Goal: Task Accomplishment & Management: Use online tool/utility

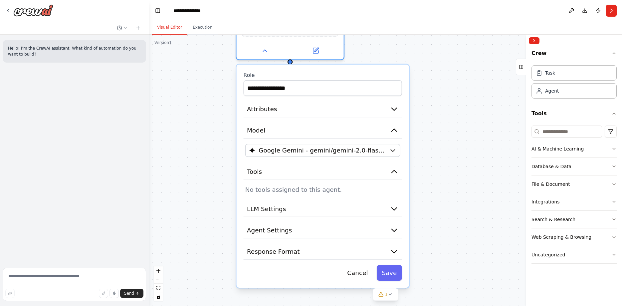
drag, startPoint x: 426, startPoint y: 164, endPoint x: 442, endPoint y: 108, distance: 58.2
click at [442, 108] on div "**********" at bounding box center [385, 170] width 473 height 271
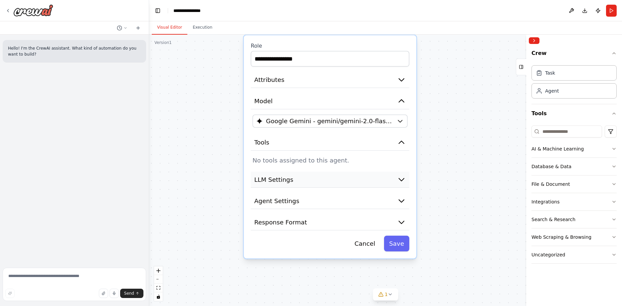
click at [335, 178] on button "LLM Settings" at bounding box center [330, 179] width 158 height 16
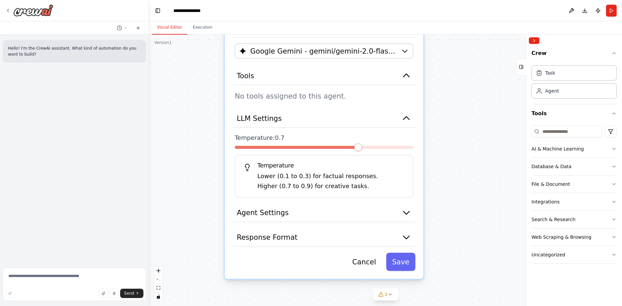
drag, startPoint x: 447, startPoint y: 192, endPoint x: 453, endPoint y: 114, distance: 78.1
click at [453, 114] on div "**********" at bounding box center [385, 170] width 473 height 271
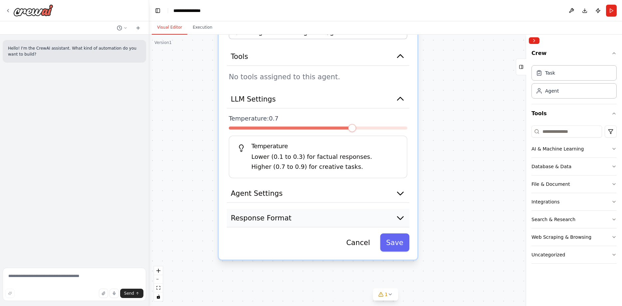
click at [388, 213] on button "Response Format" at bounding box center [318, 218] width 183 height 19
click at [400, 214] on icon "button" at bounding box center [400, 218] width 10 height 10
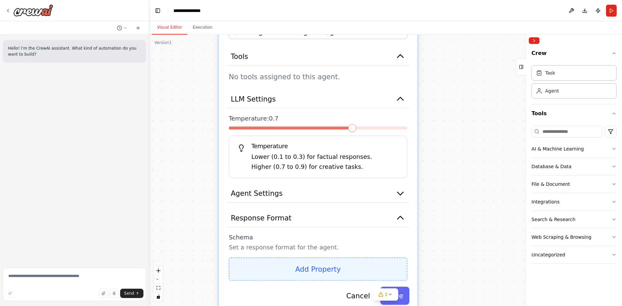
click at [308, 266] on button "Add Property" at bounding box center [318, 268] width 179 height 23
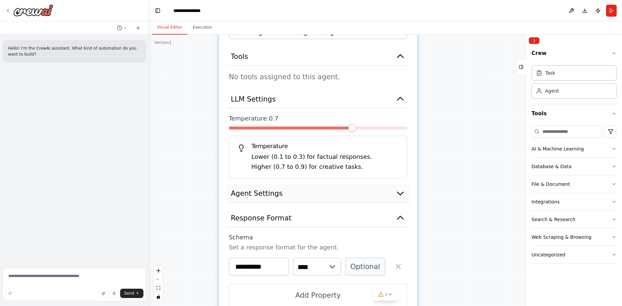
drag, startPoint x: 365, startPoint y: 197, endPoint x: 372, endPoint y: 193, distance: 8.4
click at [366, 197] on button "Agent Settings" at bounding box center [318, 193] width 183 height 19
click at [397, 195] on icon "button" at bounding box center [400, 193] width 10 height 10
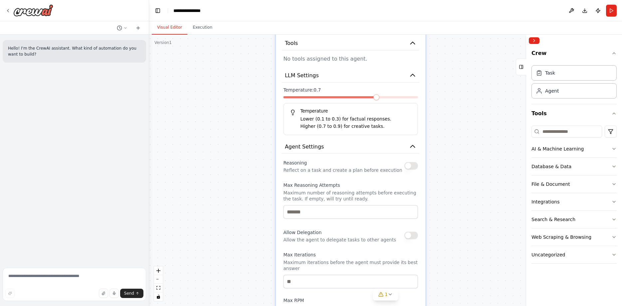
drag, startPoint x: 457, startPoint y: 162, endPoint x: 462, endPoint y: 90, distance: 71.7
click at [462, 91] on div "**********" at bounding box center [385, 170] width 473 height 271
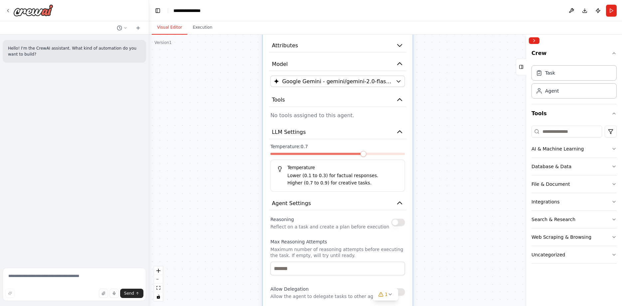
drag, startPoint x: 458, startPoint y: 133, endPoint x: 446, endPoint y: 240, distance: 107.8
click at [446, 240] on div "**********" at bounding box center [385, 170] width 473 height 271
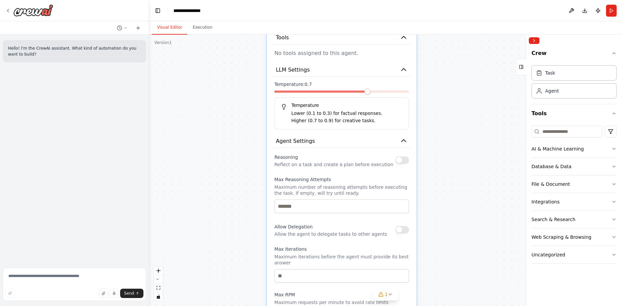
drag, startPoint x: 451, startPoint y: 134, endPoint x: 446, endPoint y: 85, distance: 49.5
click at [448, 83] on div "**********" at bounding box center [385, 170] width 473 height 271
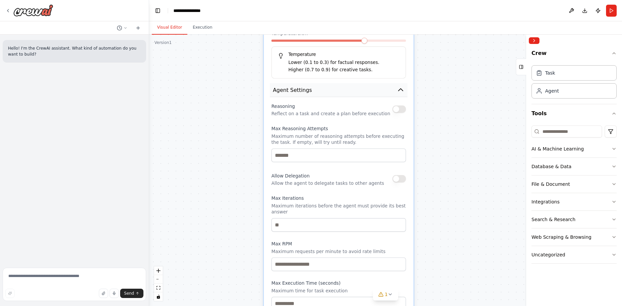
click at [400, 93] on icon "button" at bounding box center [401, 90] width 8 height 8
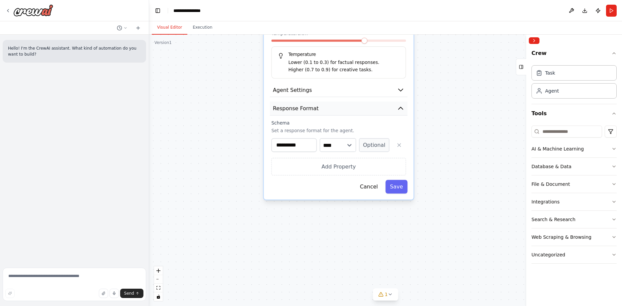
click at [402, 107] on icon "button" at bounding box center [401, 108] width 8 height 8
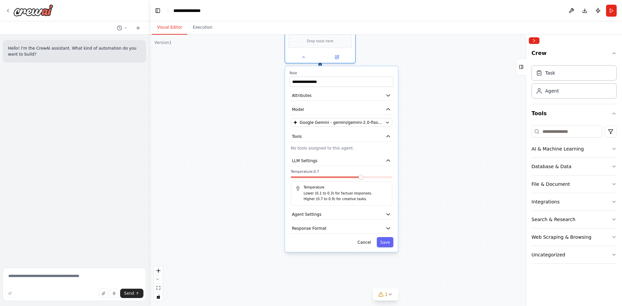
drag, startPoint x: 448, startPoint y: 78, endPoint x: 411, endPoint y: 192, distance: 120.4
click at [430, 203] on div "**********" at bounding box center [385, 170] width 473 height 271
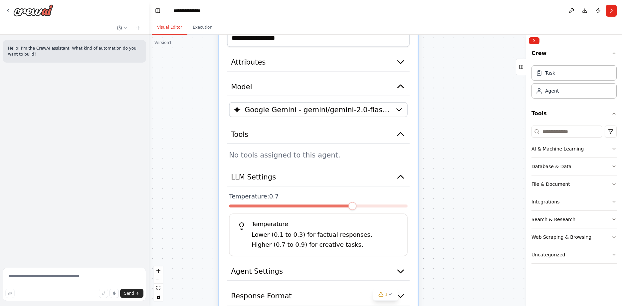
drag, startPoint x: 410, startPoint y: 150, endPoint x: 392, endPoint y: 155, distance: 18.1
click at [409, 150] on div "**********" at bounding box center [318, 174] width 199 height 326
drag, startPoint x: 391, startPoint y: 155, endPoint x: 386, endPoint y: 155, distance: 4.7
click at [391, 155] on p "No tools assigned to this agent." at bounding box center [318, 155] width 179 height 10
click at [391, 136] on button "Tools" at bounding box center [318, 134] width 183 height 19
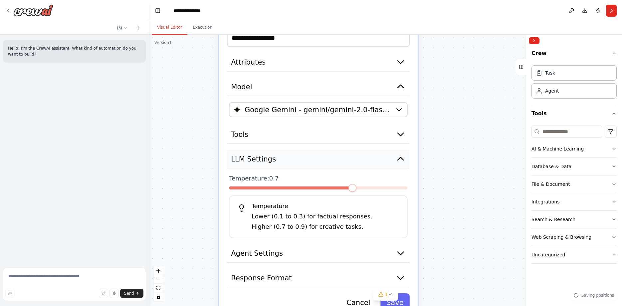
click at [396, 158] on icon "button" at bounding box center [401, 159] width 10 height 10
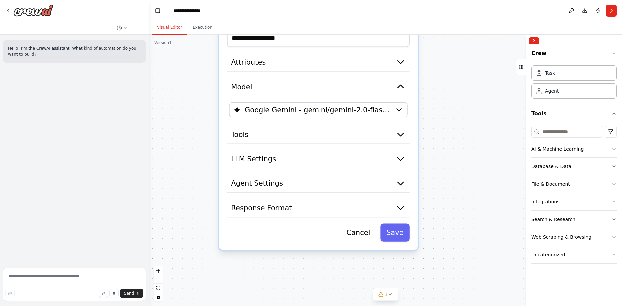
drag, startPoint x: 424, startPoint y: 139, endPoint x: 428, endPoint y: 214, distance: 75.0
click at [428, 214] on div "**********" at bounding box center [385, 170] width 473 height 271
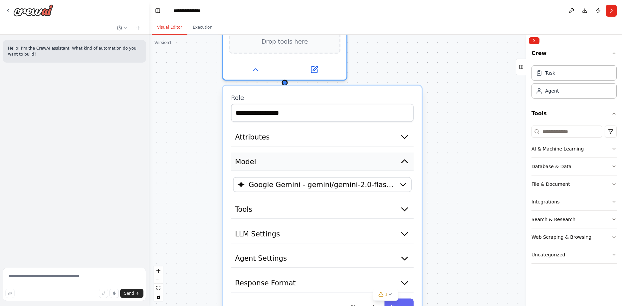
click at [380, 165] on button "Model" at bounding box center [322, 161] width 183 height 19
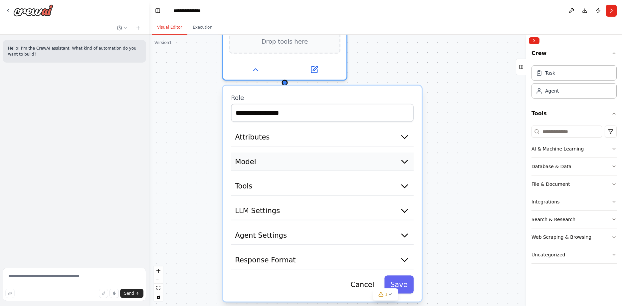
click at [378, 167] on button "Model" at bounding box center [322, 161] width 183 height 19
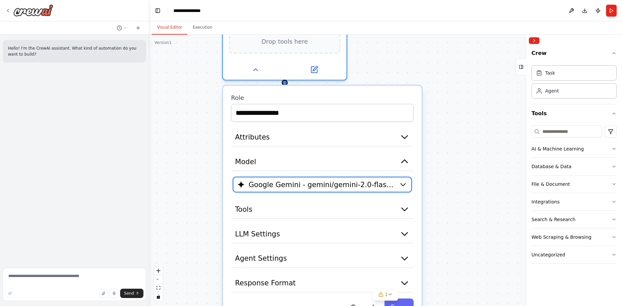
click at [371, 183] on span "Google Gemini - gemini/gemini-2.0-flash-lite" at bounding box center [322, 184] width 146 height 10
click at [402, 189] on button "Google Gemini - gemini/gemini-2.0-flash-lite" at bounding box center [322, 184] width 179 height 15
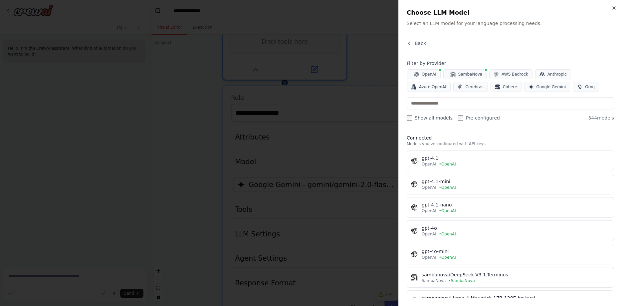
click at [351, 177] on div at bounding box center [311, 153] width 622 height 306
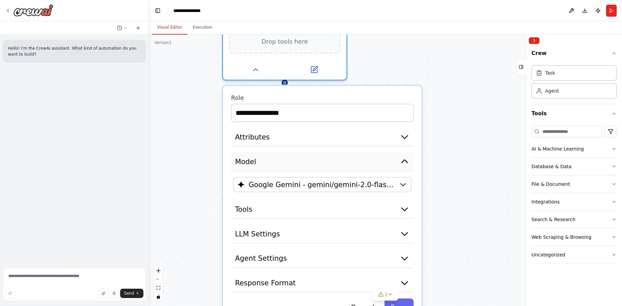
click at [347, 162] on button "Model" at bounding box center [322, 161] width 183 height 19
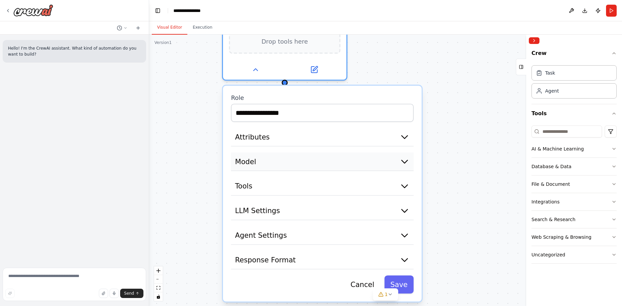
click at [347, 162] on button "Model" at bounding box center [322, 161] width 183 height 19
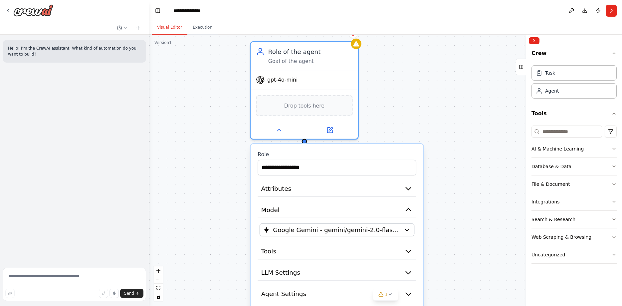
drag, startPoint x: 403, startPoint y: 88, endPoint x: 407, endPoint y: 97, distance: 10.0
click at [407, 97] on div "**********" at bounding box center [385, 170] width 473 height 271
drag, startPoint x: 432, startPoint y: 122, endPoint x: 420, endPoint y: 9, distance: 113.7
click at [420, 35] on div "**********" at bounding box center [385, 170] width 473 height 271
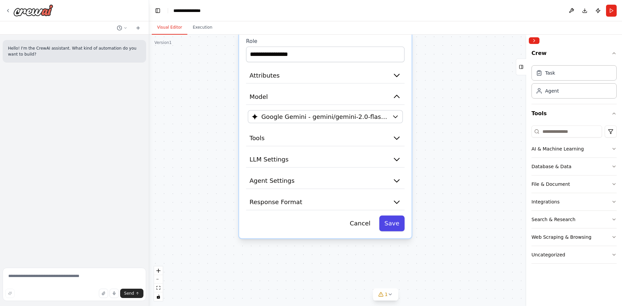
click at [395, 217] on button "Save" at bounding box center [391, 223] width 25 height 16
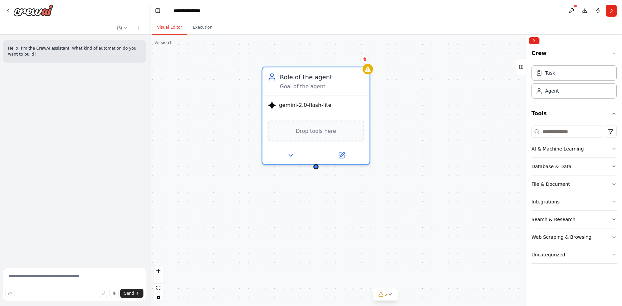
drag, startPoint x: 374, startPoint y: 98, endPoint x: 399, endPoint y: 236, distance: 140.0
click at [399, 236] on div "Role of the agent Goal of the agent gemini-2.0-flash-lite Drop tools here" at bounding box center [385, 170] width 473 height 271
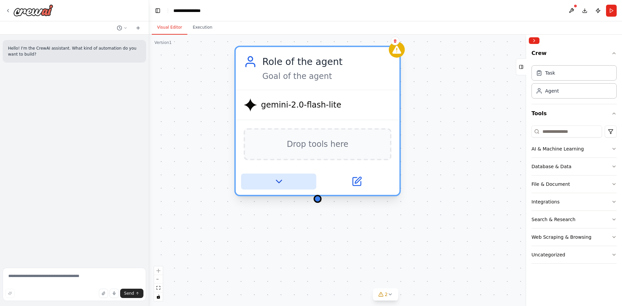
click at [283, 184] on icon at bounding box center [278, 181] width 11 height 11
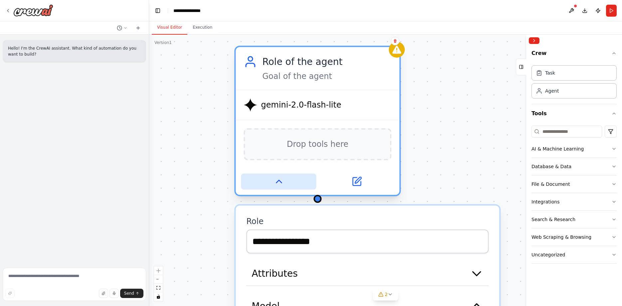
click at [283, 184] on icon at bounding box center [278, 181] width 11 height 11
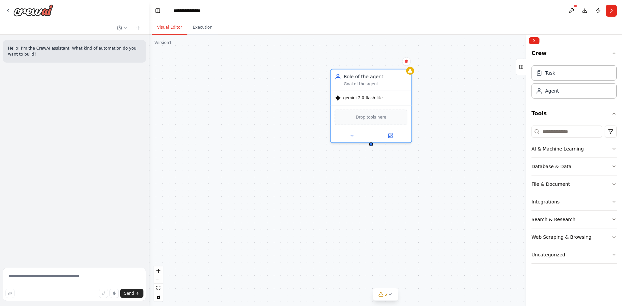
drag, startPoint x: 425, startPoint y: 86, endPoint x: 401, endPoint y: 153, distance: 71.1
click at [401, 153] on div "Role of the agent Goal of the agent gemini-2.0-flash-lite Drop tools here" at bounding box center [385, 170] width 473 height 271
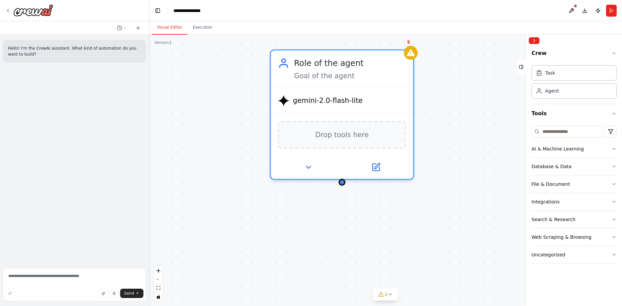
drag, startPoint x: 426, startPoint y: 106, endPoint x: 434, endPoint y: 83, distance: 24.7
click at [434, 83] on div "Role of the agent Goal of the agent gemini-2.0-flash-lite Drop tools here" at bounding box center [385, 170] width 473 height 271
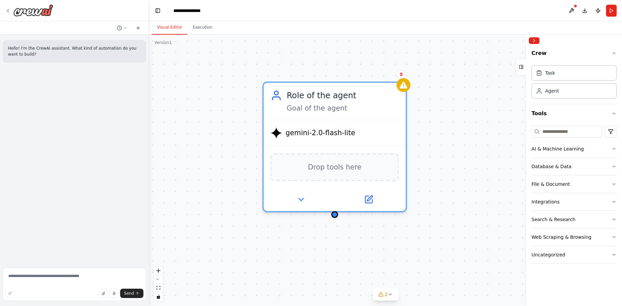
drag, startPoint x: 438, startPoint y: 153, endPoint x: 426, endPoint y: 190, distance: 38.9
click at [426, 190] on div "Role of the agent Goal of the agent gemini-2.0-flash-lite Drop tools here" at bounding box center [385, 170] width 473 height 271
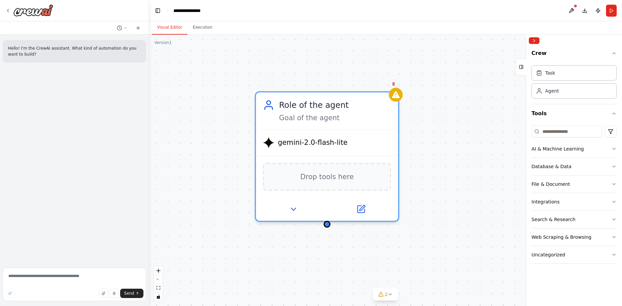
drag, startPoint x: 426, startPoint y: 88, endPoint x: 412, endPoint y: 123, distance: 37.7
click at [412, 123] on div "Role of the agent Goal of the agent gemini-2.0-flash-lite Drop tools here" at bounding box center [385, 170] width 473 height 271
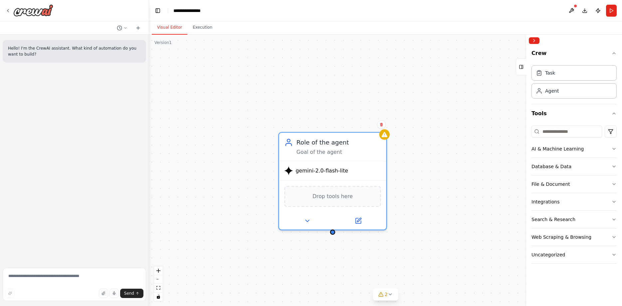
drag, startPoint x: 416, startPoint y: 124, endPoint x: 414, endPoint y: 128, distance: 4.5
click at [414, 128] on div "Role of the agent Goal of the agent gemini-2.0-flash-lite Drop tools here" at bounding box center [385, 170] width 473 height 271
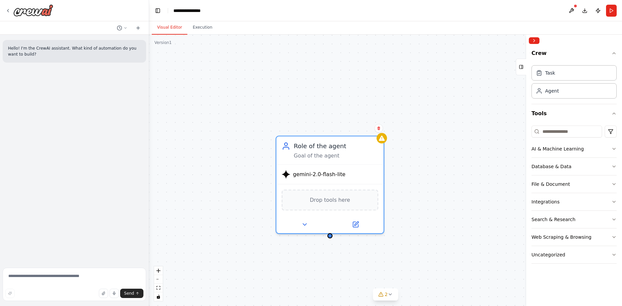
click at [165, 44] on div "Version 1" at bounding box center [162, 42] width 17 height 5
drag, startPoint x: 165, startPoint y: 44, endPoint x: 198, endPoint y: 43, distance: 33.6
click at [198, 43] on div "Version 1 Show Tools Hide Agents Role of the agent Goal of the agent gemini-2.0…" at bounding box center [385, 170] width 473 height 271
click at [317, 114] on div "Role of the agent Goal of the agent gemini-2.0-flash-lite Drop tools here" at bounding box center [385, 170] width 473 height 271
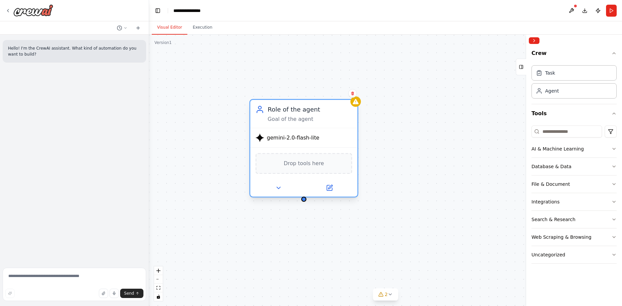
drag, startPoint x: 352, startPoint y: 153, endPoint x: 320, endPoint y: 112, distance: 51.9
click at [320, 112] on div "Role of the agent Goal of the agent" at bounding box center [309, 113] width 85 height 17
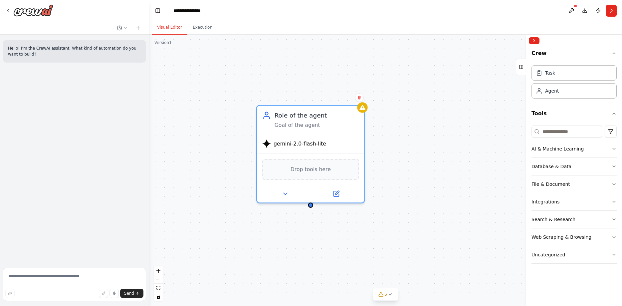
drag, startPoint x: 205, startPoint y: 128, endPoint x: 235, endPoint y: 135, distance: 31.4
click at [235, 135] on div "Role of the agent Goal of the agent gemini-2.0-flash-lite Drop tools here" at bounding box center [385, 170] width 473 height 271
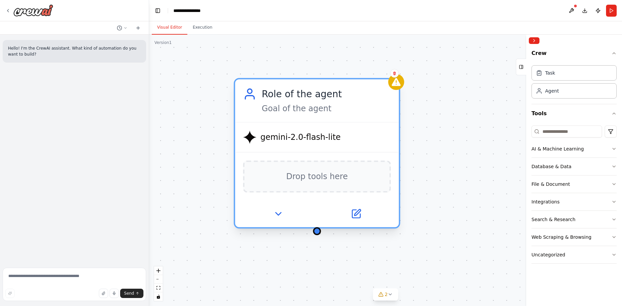
click at [313, 185] on div "Drop tools here" at bounding box center [317, 176] width 148 height 32
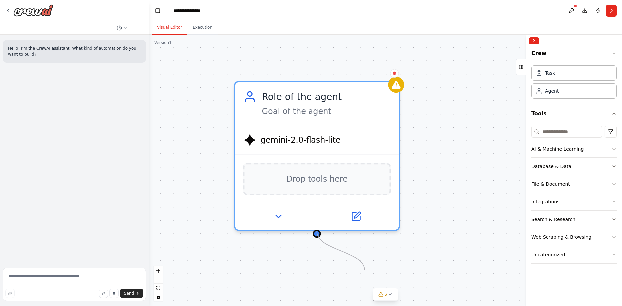
drag, startPoint x: 317, startPoint y: 232, endPoint x: 380, endPoint y: 263, distance: 70.2
click at [380, 263] on div "Role of the agent Goal of the agent gemini-2.0-flash-lite Drop tools here" at bounding box center [385, 170] width 473 height 271
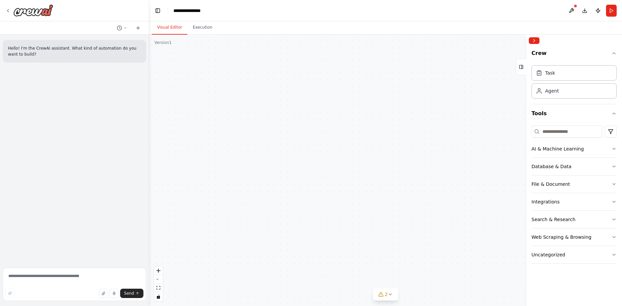
drag, startPoint x: 380, startPoint y: 263, endPoint x: 359, endPoint y: 43, distance: 220.9
click at [359, 42] on div "Role of the agent Goal of the agent gemini-2.0-flash-lite Drop tools here" at bounding box center [385, 170] width 473 height 271
drag, startPoint x: 353, startPoint y: 65, endPoint x: 361, endPoint y: 162, distance: 98.1
click at [361, 162] on div "Role of the agent Goal of the agent gemini-2.0-flash-lite Drop tools here" at bounding box center [385, 170] width 473 height 271
drag, startPoint x: 336, startPoint y: 123, endPoint x: 356, endPoint y: 128, distance: 21.1
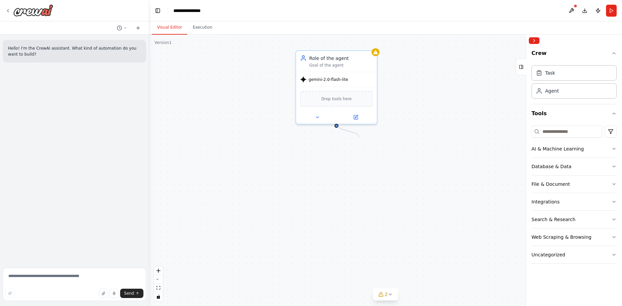
click at [358, 135] on div "Role of the agent Goal of the agent gemini-2.0-flash-lite Drop tools here" at bounding box center [385, 170] width 473 height 271
click at [355, 120] on div at bounding box center [336, 115] width 81 height 13
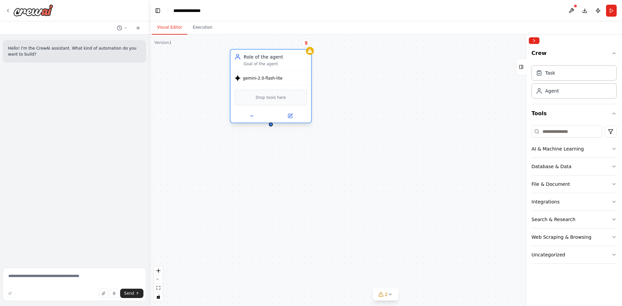
drag, startPoint x: 345, startPoint y: 75, endPoint x: 277, endPoint y: 76, distance: 67.9
click at [277, 75] on div "gemini-2.0-flash-lite" at bounding box center [270, 78] width 81 height 14
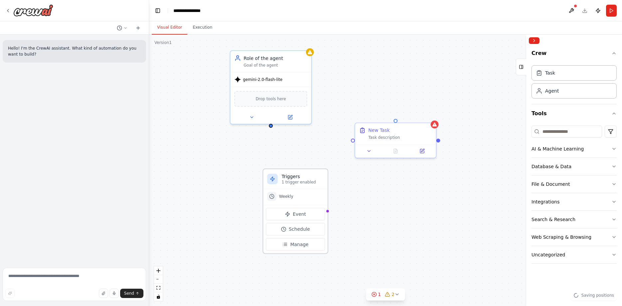
drag, startPoint x: 316, startPoint y: 157, endPoint x: 307, endPoint y: 194, distance: 38.0
click at [307, 194] on div "Weekly" at bounding box center [295, 197] width 64 height 16
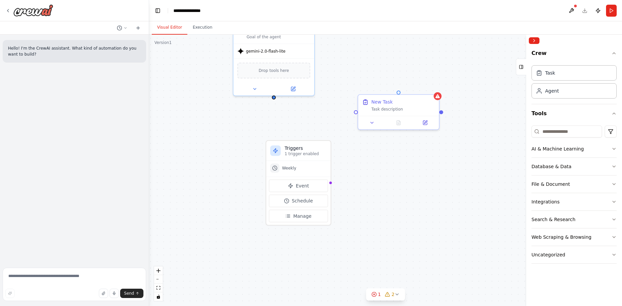
drag, startPoint x: 270, startPoint y: 130, endPoint x: 269, endPoint y: 94, distance: 35.6
click at [269, 94] on div "Triggers 1 trigger enabled Weekly Event Schedule Manage Role of the agent Goal …" at bounding box center [385, 170] width 473 height 271
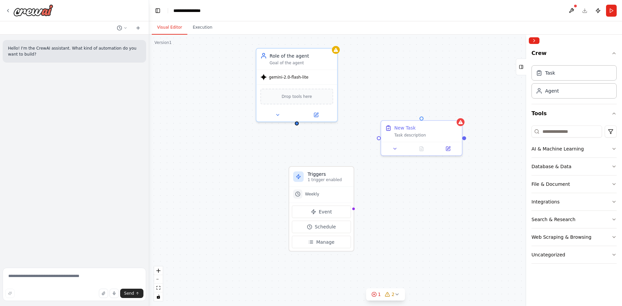
drag, startPoint x: 208, startPoint y: 111, endPoint x: 235, endPoint y: 144, distance: 42.8
click at [235, 144] on div "Triggers 1 trigger enabled Weekly Event Schedule Manage Role of the agent Goal …" at bounding box center [385, 170] width 473 height 271
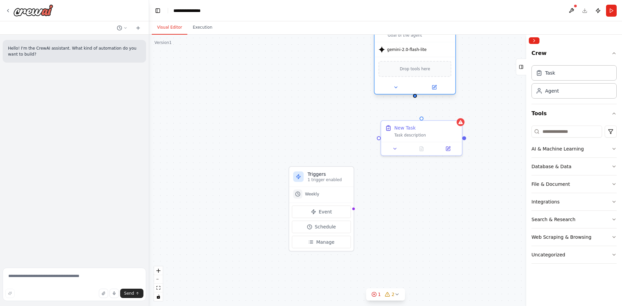
drag, startPoint x: 296, startPoint y: 73, endPoint x: 410, endPoint y: 42, distance: 117.1
click at [410, 47] on span "gemini-2.0-flash-lite" at bounding box center [407, 49] width 40 height 5
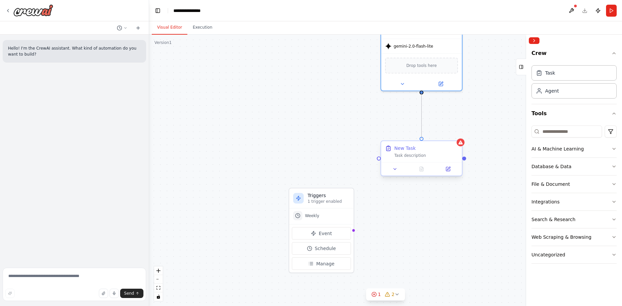
drag, startPoint x: 422, startPoint y: 91, endPoint x: 421, endPoint y: 139, distance: 47.6
click at [421, 139] on div "Triggers 1 trigger enabled Weekly Event Schedule Manage Role of the agent Goal …" at bounding box center [495, 150] width 466 height 267
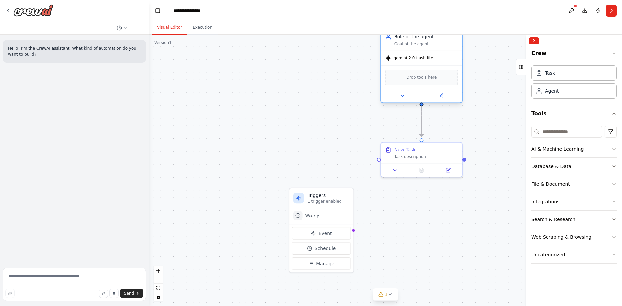
drag, startPoint x: 449, startPoint y: 60, endPoint x: 448, endPoint y: 74, distance: 14.0
click at [448, 74] on div "Drop tools here" at bounding box center [421, 78] width 73 height 16
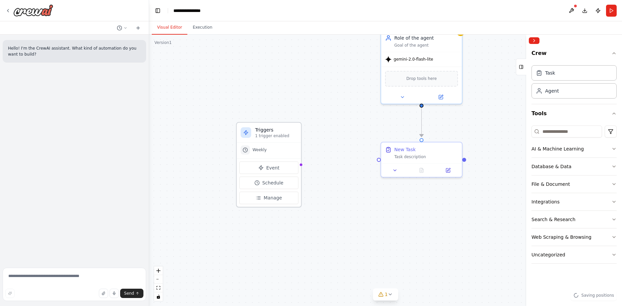
drag, startPoint x: 334, startPoint y: 203, endPoint x: 286, endPoint y: 121, distance: 94.5
click at [286, 126] on div "Triggers 1 trigger enabled" at bounding box center [276, 132] width 42 height 12
click at [306, 158] on div "Triggers 1 trigger enabled Weekly Event Schedule Manage" at bounding box center [276, 157] width 66 height 85
drag, startPoint x: 308, startPoint y: 159, endPoint x: 379, endPoint y: 164, distance: 71.3
click at [379, 164] on div ".deletable-edge-delete-btn { width: 20px; height: 20px; border: 0px solid #ffff…" at bounding box center [385, 170] width 473 height 271
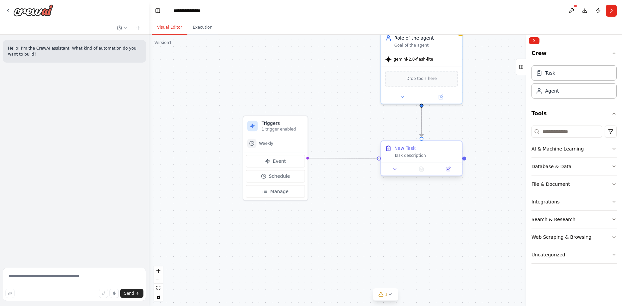
drag, startPoint x: 308, startPoint y: 158, endPoint x: 382, endPoint y: 162, distance: 74.6
click at [382, 162] on div "Triggers 1 trigger enabled Weekly Event Schedule Manage Role of the agent Goal …" at bounding box center [495, 150] width 466 height 267
